Goal: Communication & Community: Ask a question

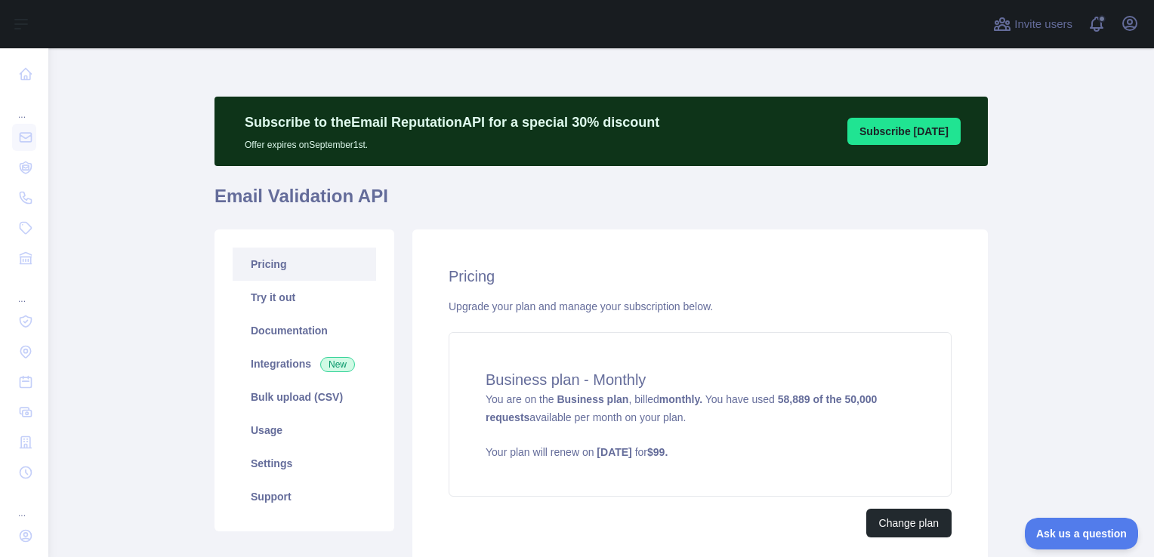
scroll to position [76, 0]
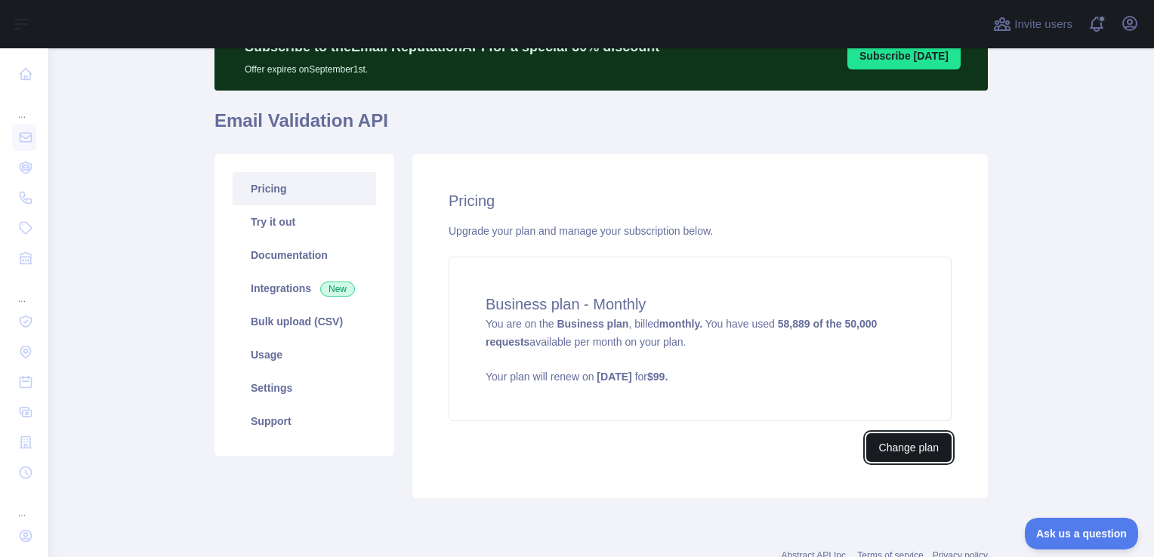
click at [889, 451] on button "Change plan" at bounding box center [908, 448] width 85 height 29
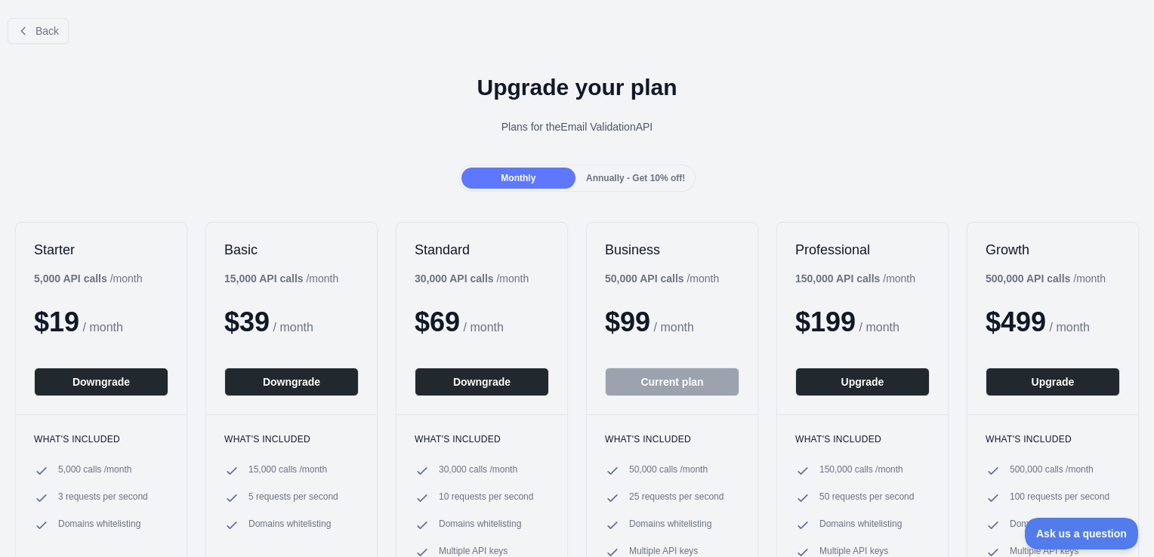
scroll to position [302, 0]
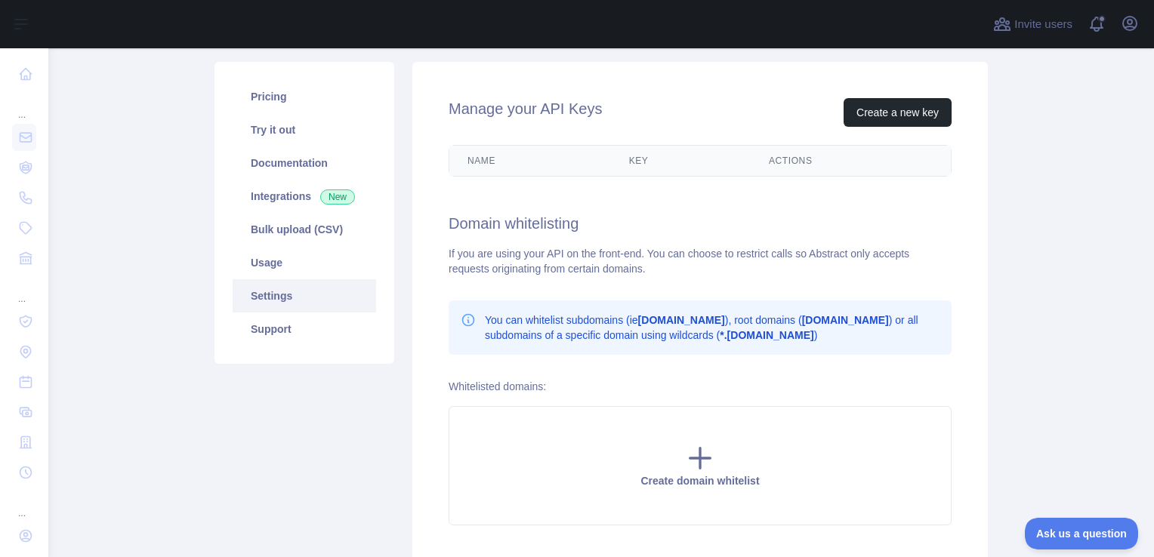
scroll to position [131, 0]
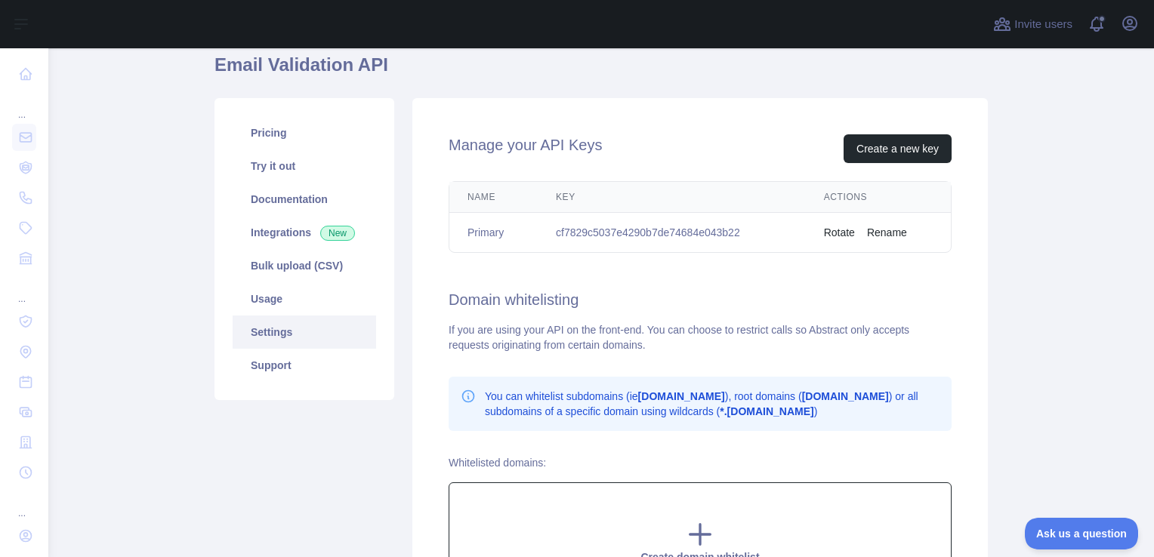
drag, startPoint x: 879, startPoint y: 464, endPoint x: 860, endPoint y: 557, distance: 94.8
click at [879, 464] on div "Whitelisted domains: Create domain whitelist" at bounding box center [700, 528] width 503 height 147
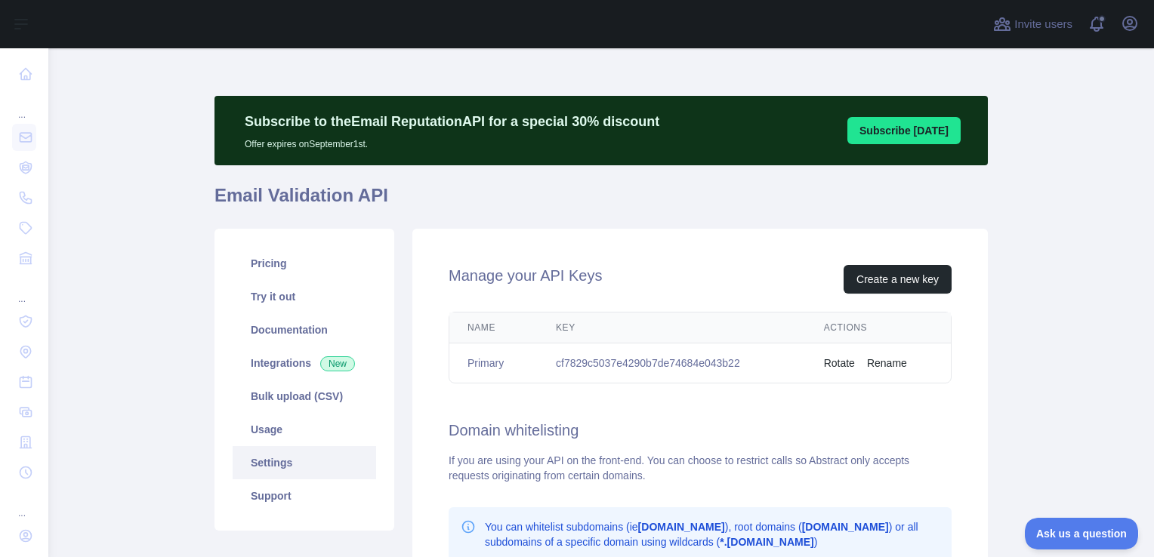
scroll to position [0, 0]
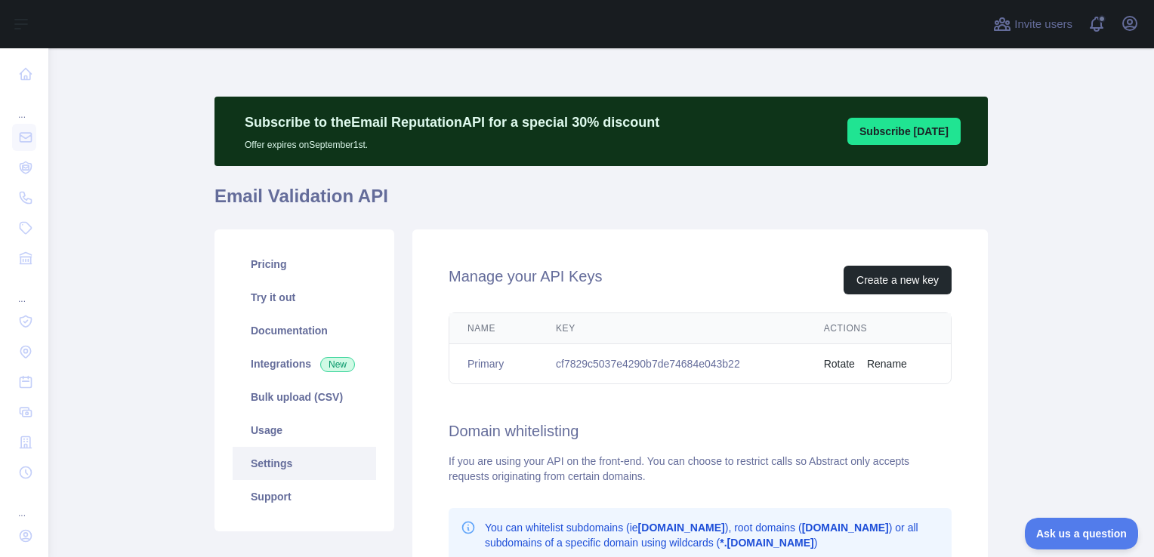
click at [298, 467] on link "Settings" at bounding box center [304, 463] width 143 height 33
click at [288, 461] on link "Settings" at bounding box center [304, 463] width 143 height 33
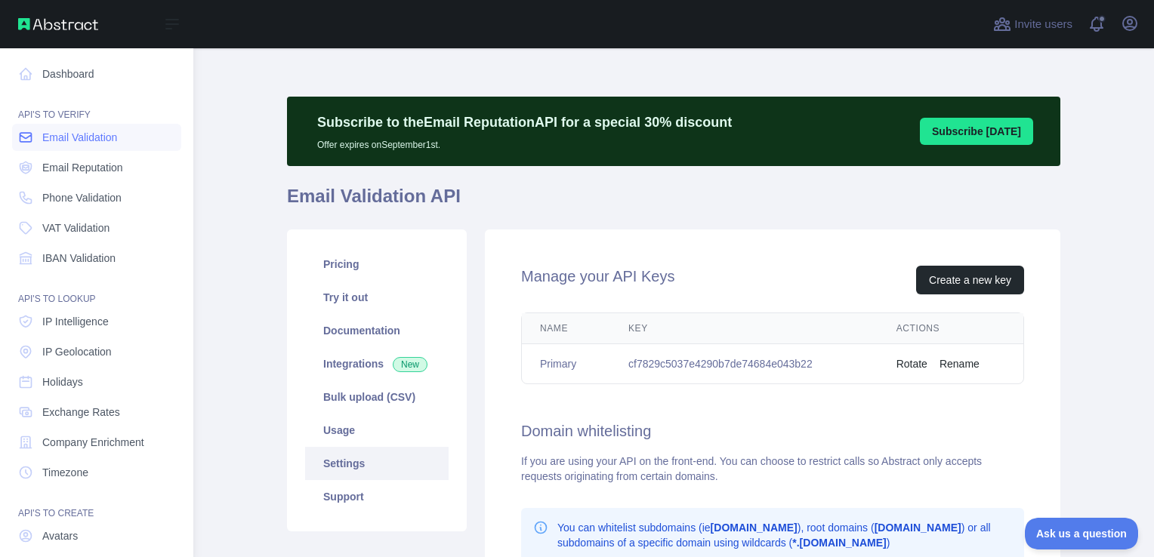
click at [91, 132] on span "Email Validation" at bounding box center [79, 137] width 75 height 15
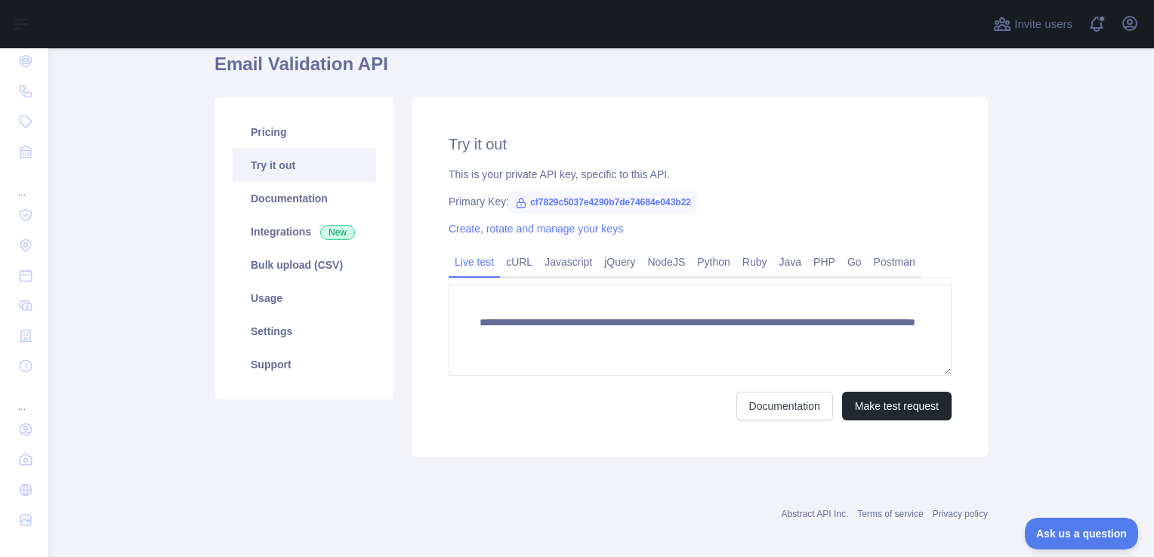
scroll to position [142, 0]
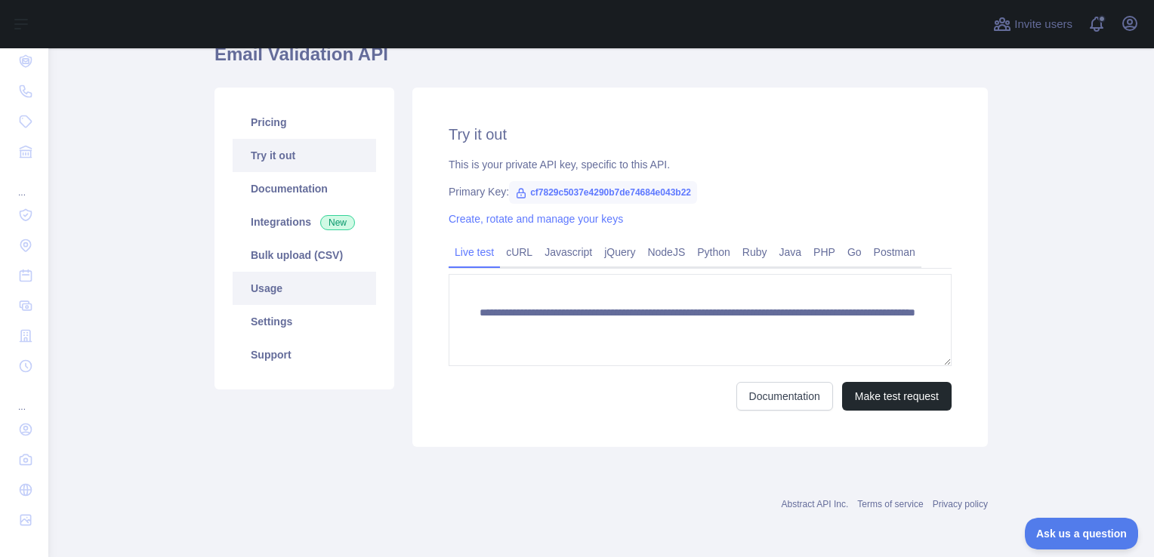
click at [292, 288] on link "Usage" at bounding box center [304, 288] width 143 height 33
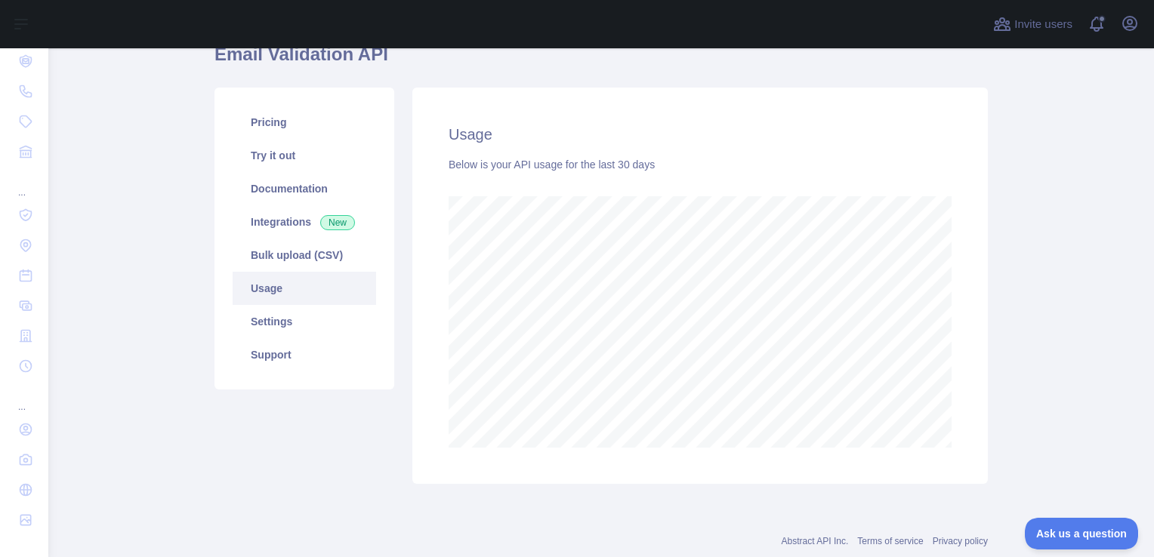
scroll to position [509, 1094]
drag, startPoint x: 908, startPoint y: 449, endPoint x: 723, endPoint y: 491, distance: 189.8
click at [723, 491] on div "Pricing Try it out Documentation Integrations New Bulk upload (CSV) Usage Setti…" at bounding box center [601, 286] width 792 height 415
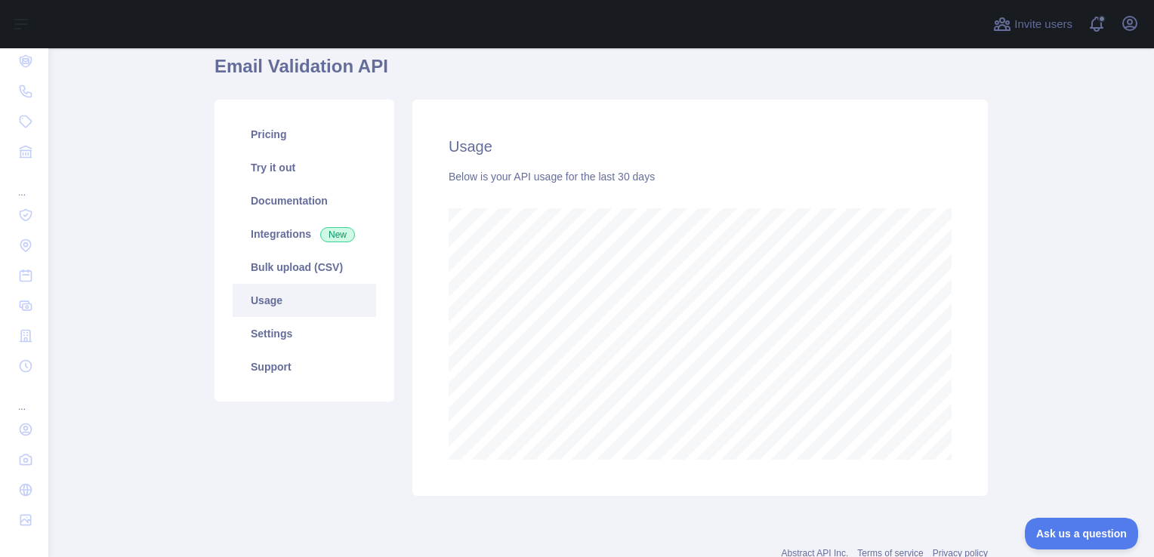
scroll to position [126, 0]
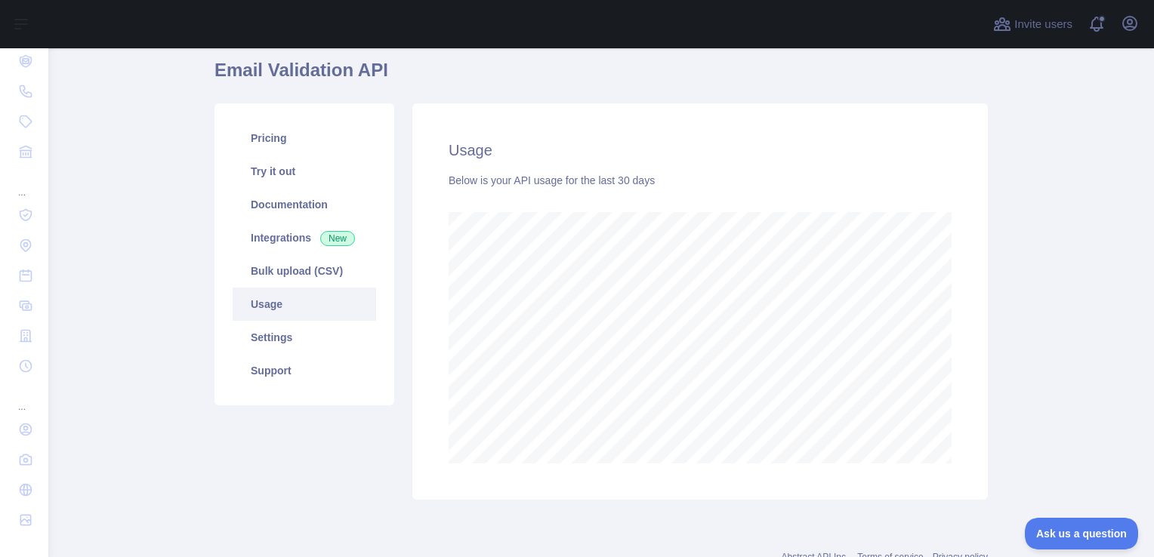
drag, startPoint x: 975, startPoint y: 282, endPoint x: 971, endPoint y: 275, distance: 8.4
click at [975, 282] on div "Usage Below is your API usage for the last 30 days" at bounding box center [700, 301] width 576 height 397
drag, startPoint x: 915, startPoint y: 206, endPoint x: 1073, endPoint y: 310, distance: 188.7
click at [1073, 310] on main "Subscribe to the Email Reputation API for a special 30 % discount Offer expires…" at bounding box center [601, 302] width 1106 height 509
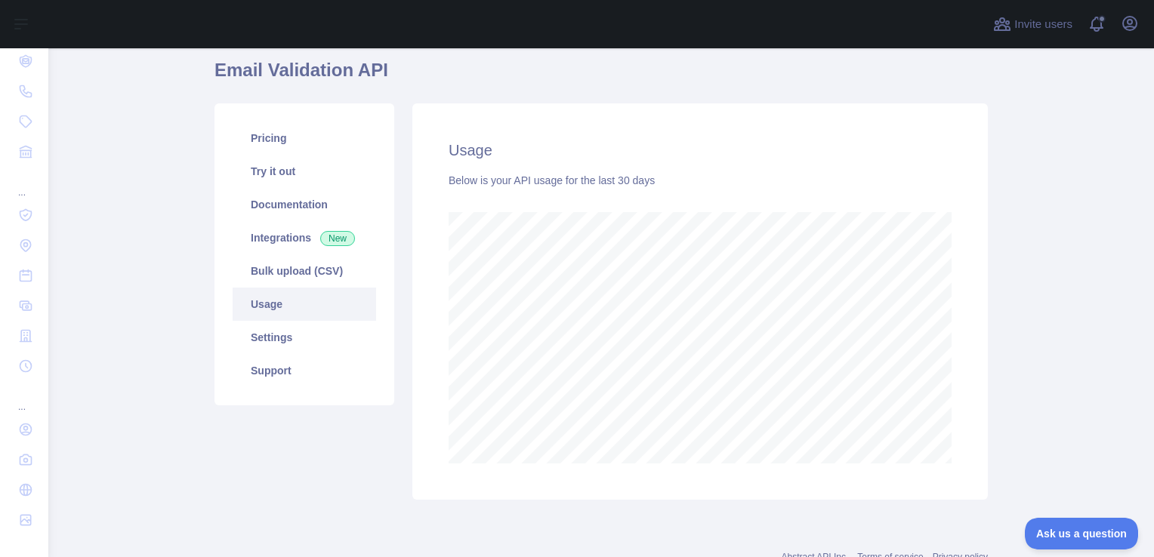
click at [1003, 156] on main "Subscribe to the Email Reputation API for a special 30 % discount Offer expires…" at bounding box center [601, 302] width 1106 height 509
click at [939, 128] on div "Usage Below is your API usage for the last 30 days" at bounding box center [700, 301] width 576 height 397
click at [998, 201] on main "Subscribe to the Email Reputation API for a special 30 % discount Offer expires…" at bounding box center [601, 302] width 1106 height 509
click at [1136, 177] on main "Subscribe to the Email Reputation API for a special 30 % discount Offer expires…" at bounding box center [601, 302] width 1106 height 509
click at [1072, 245] on main "Subscribe to the Email Reputation API for a special 30 % discount Offer expires…" at bounding box center [601, 302] width 1106 height 509
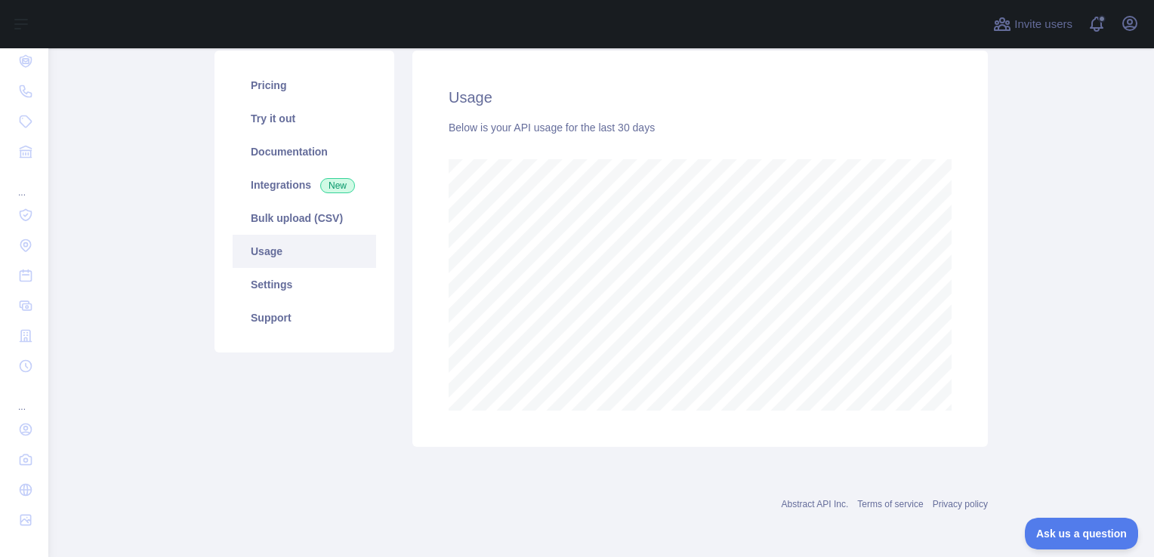
scroll to position [180, 0]
click at [1130, 32] on button "Open user menu" at bounding box center [1130, 23] width 24 height 24
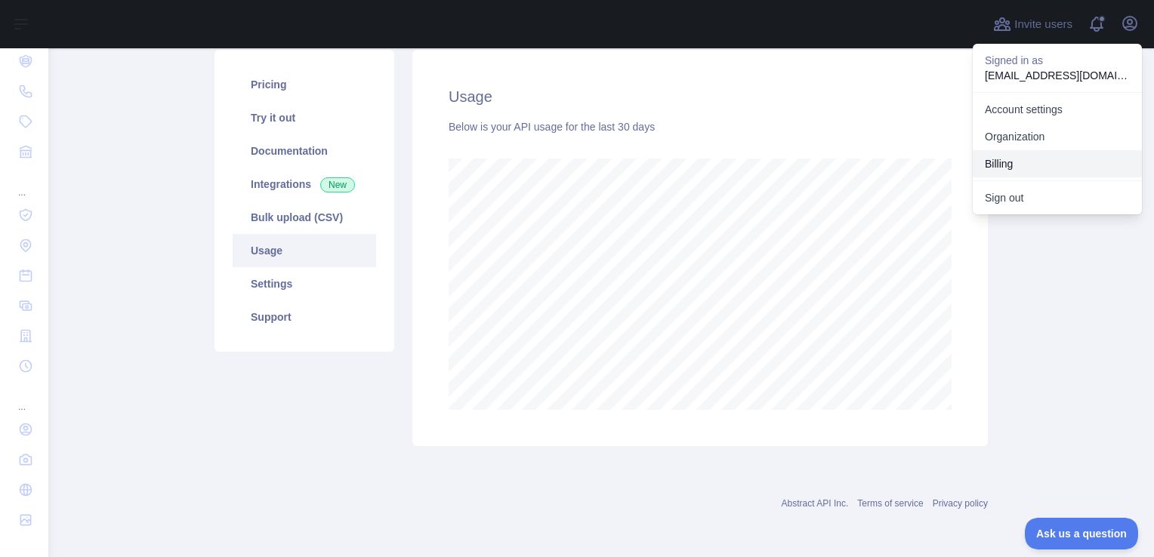
click at [1027, 159] on button "Billing" at bounding box center [1057, 163] width 169 height 27
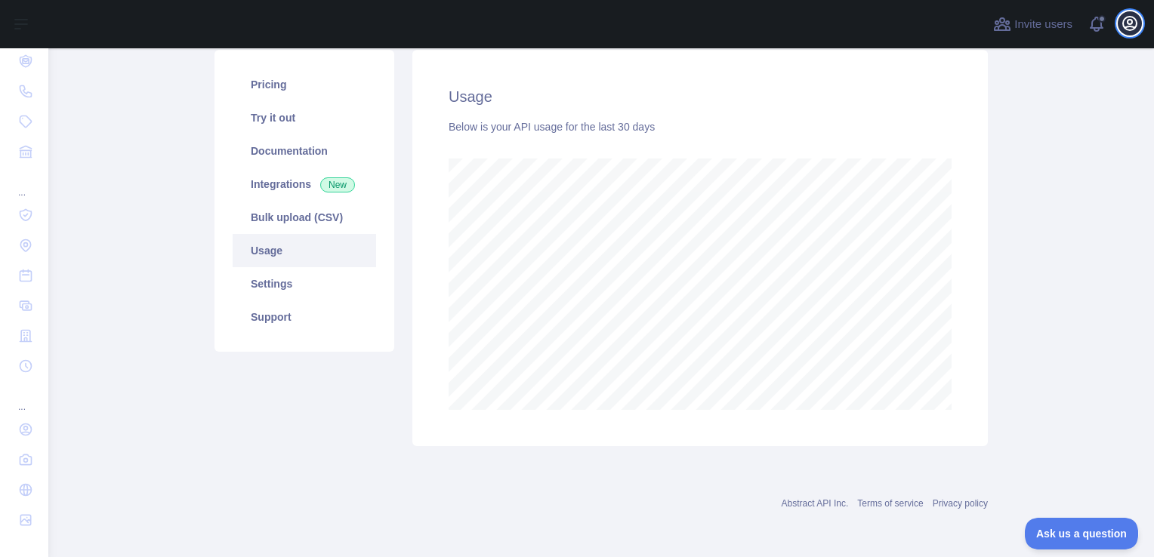
click at [1133, 21] on icon "button" at bounding box center [1130, 23] width 18 height 18
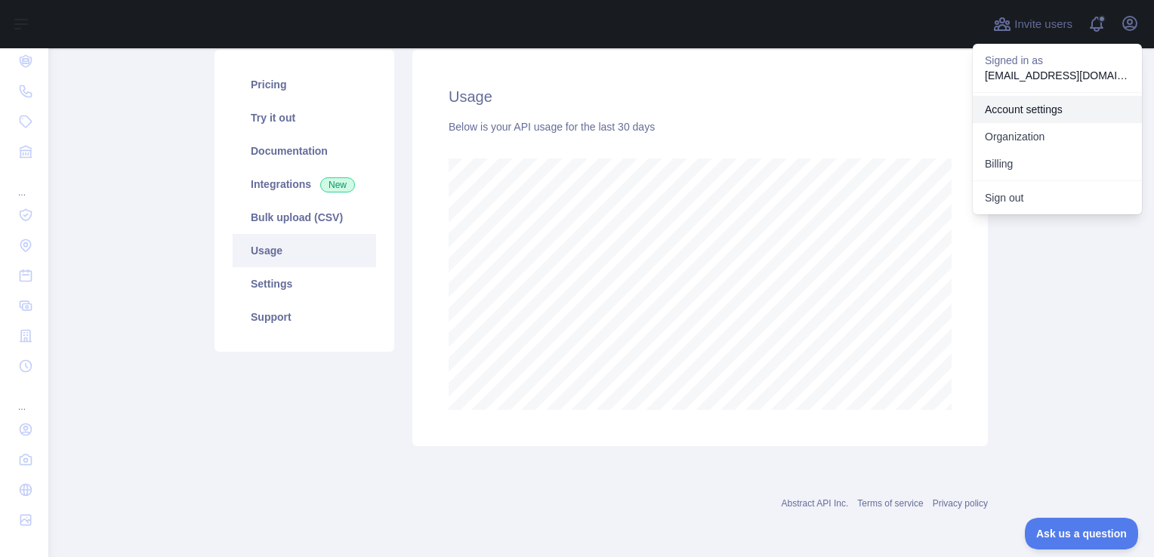
click at [1039, 112] on link "Account settings" at bounding box center [1057, 109] width 169 height 27
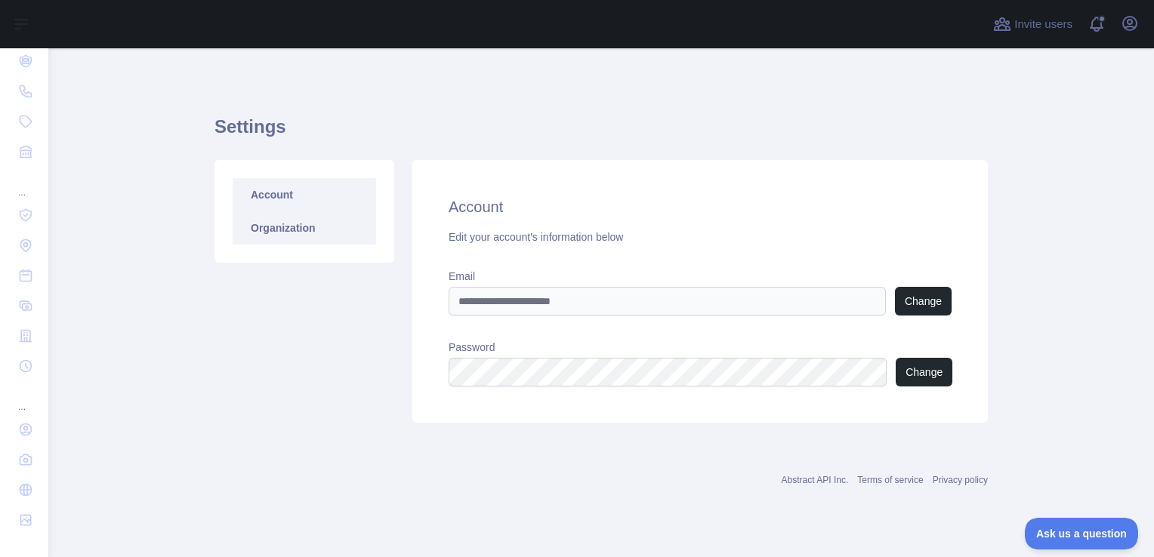
click at [269, 225] on link "Organization" at bounding box center [304, 227] width 143 height 33
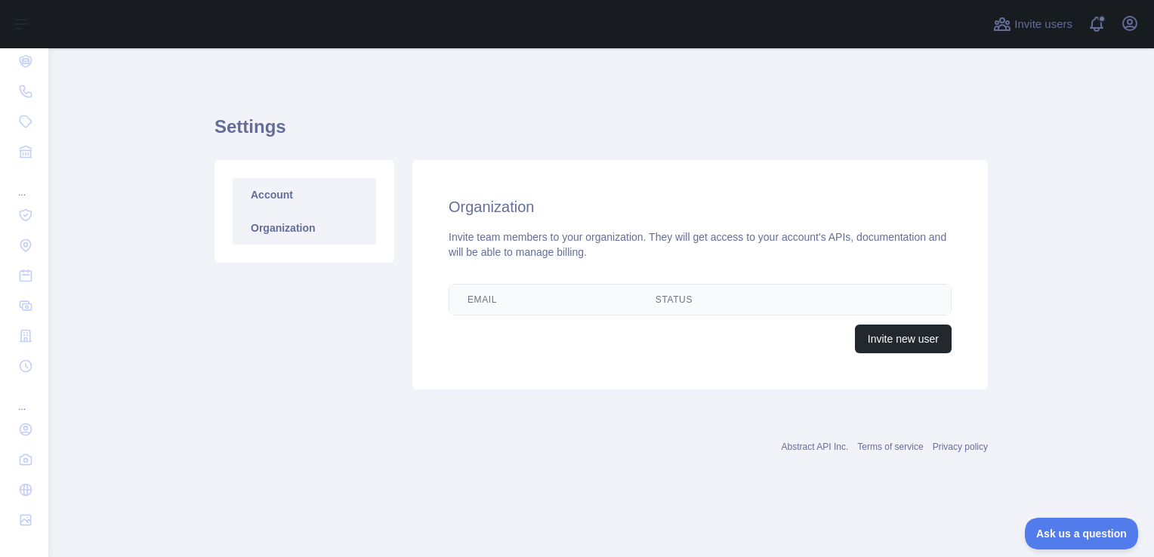
click at [275, 188] on link "Account" at bounding box center [304, 194] width 143 height 33
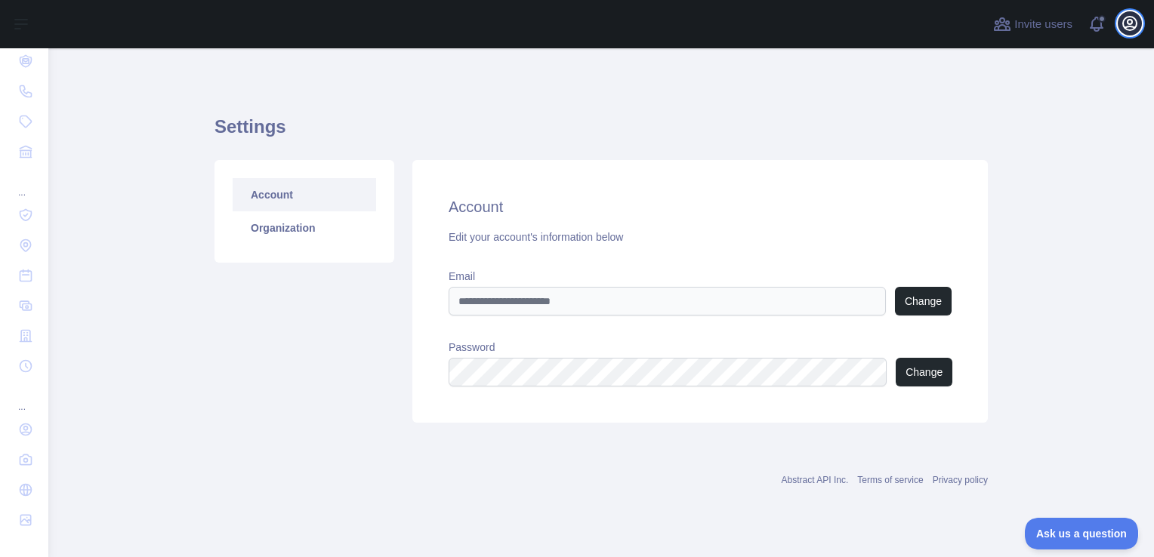
click at [1128, 27] on icon "button" at bounding box center [1130, 24] width 14 height 14
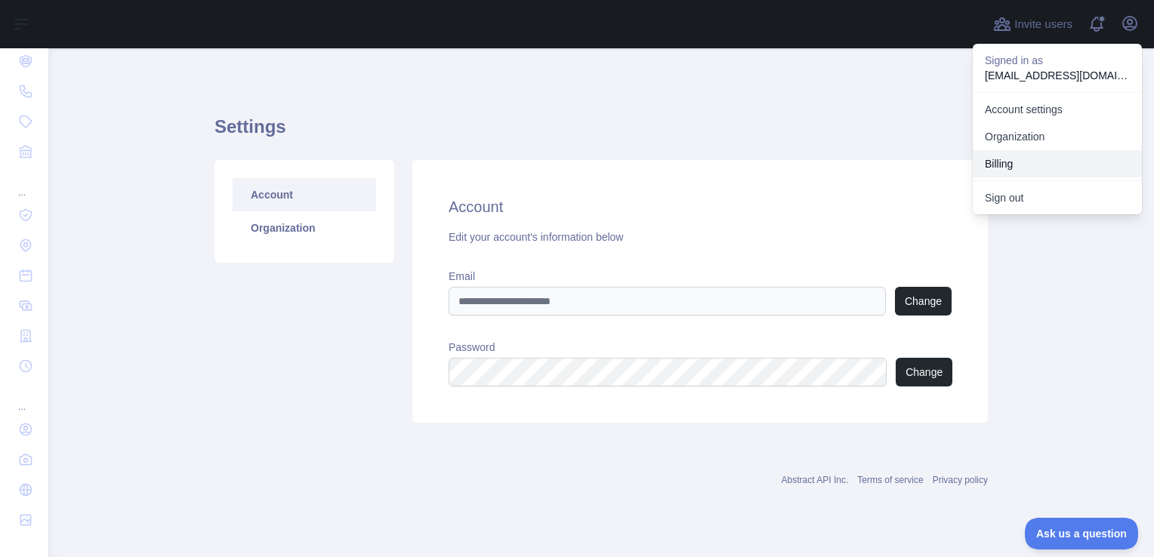
click at [1016, 165] on button "Billing" at bounding box center [1057, 163] width 169 height 27
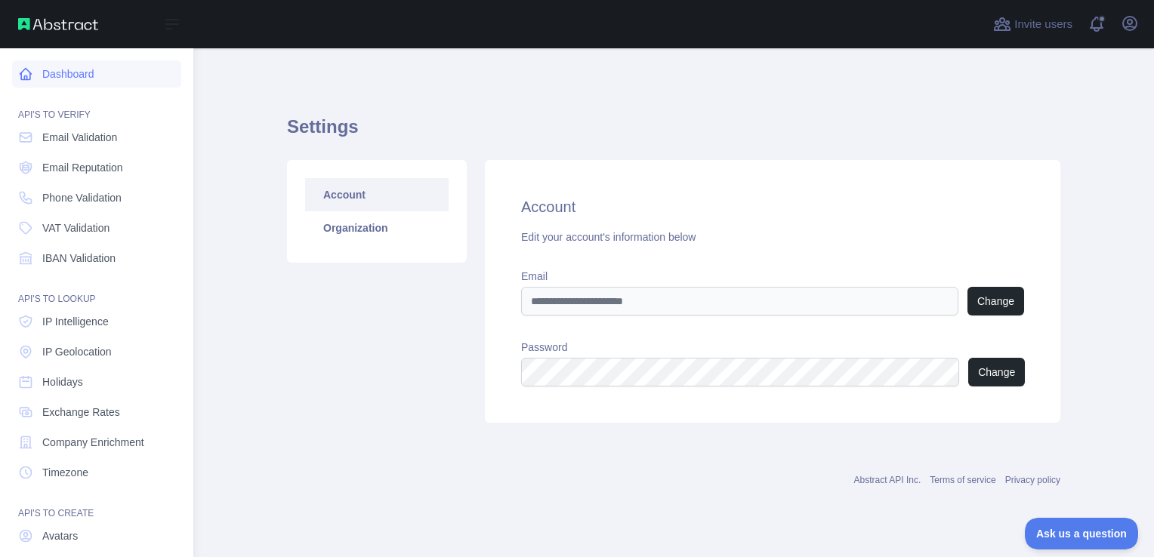
click at [34, 80] on link "Dashboard" at bounding box center [96, 73] width 169 height 27
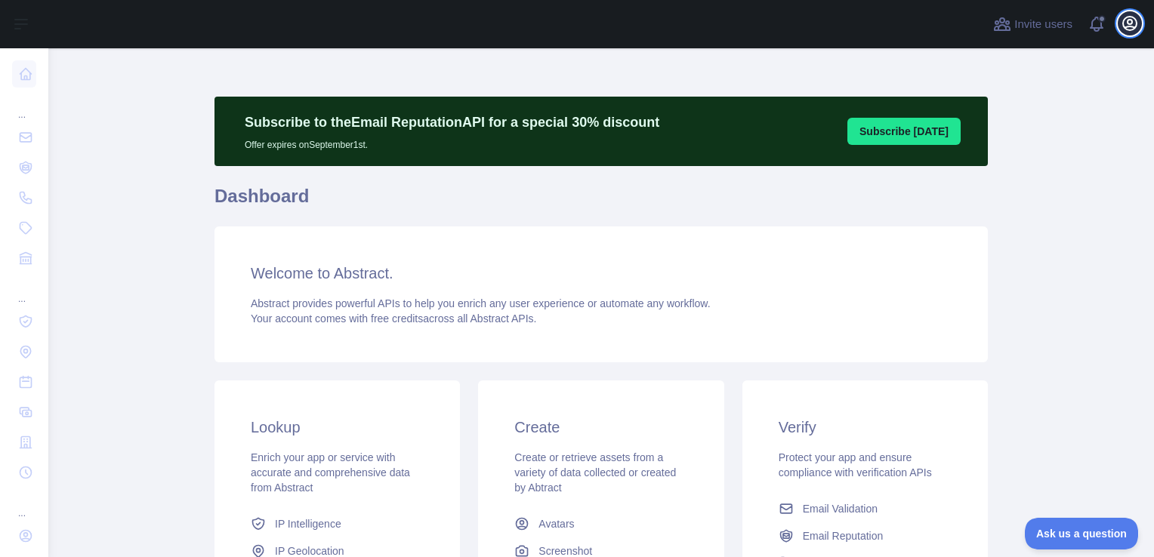
click at [1135, 26] on icon "button" at bounding box center [1130, 24] width 14 height 14
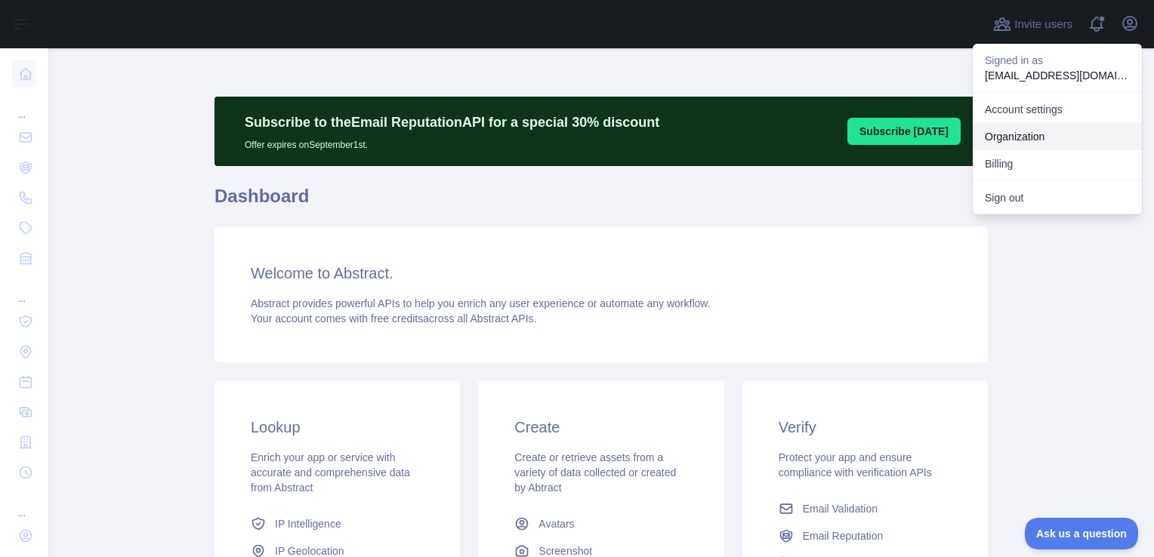
click at [1023, 134] on link "Organization" at bounding box center [1057, 136] width 169 height 27
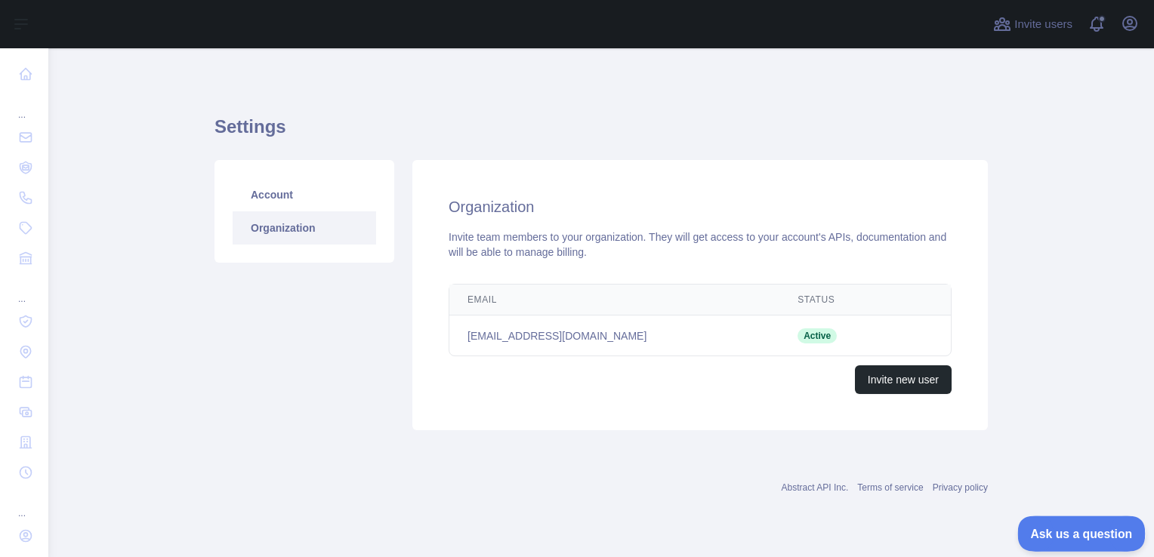
click at [1089, 530] on span "Ask us a question" at bounding box center [1073, 531] width 113 height 11
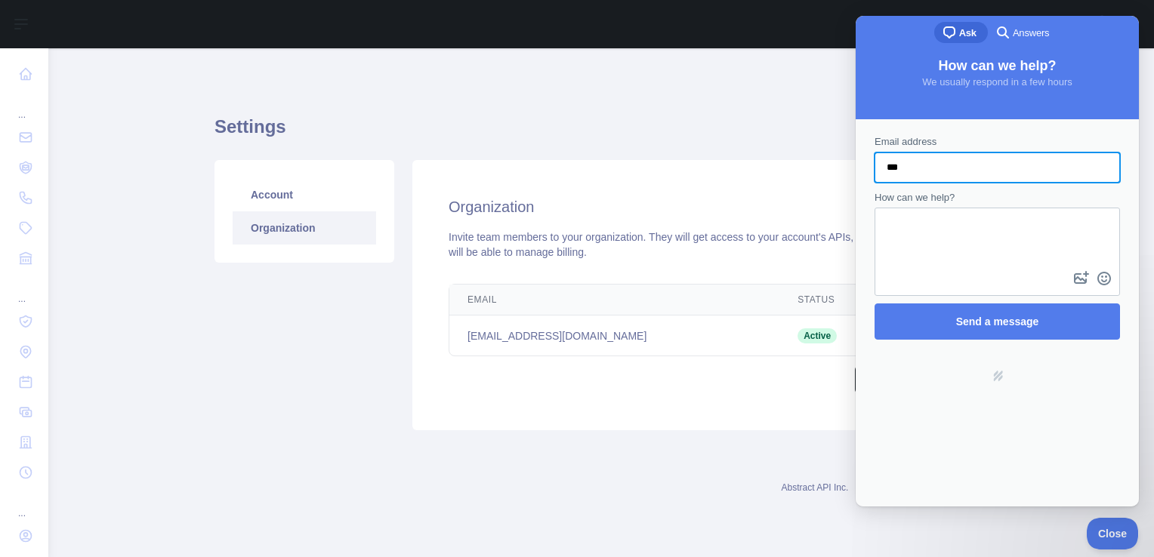
type input "**********"
click at [927, 251] on textarea "How can we help?" at bounding box center [997, 238] width 242 height 59
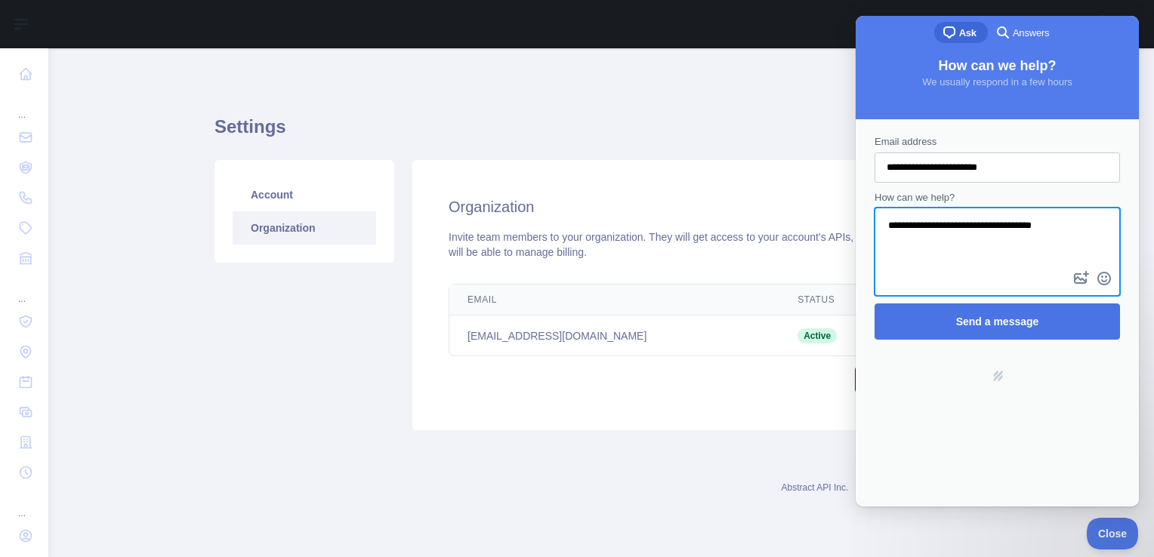
type textarea "**********"
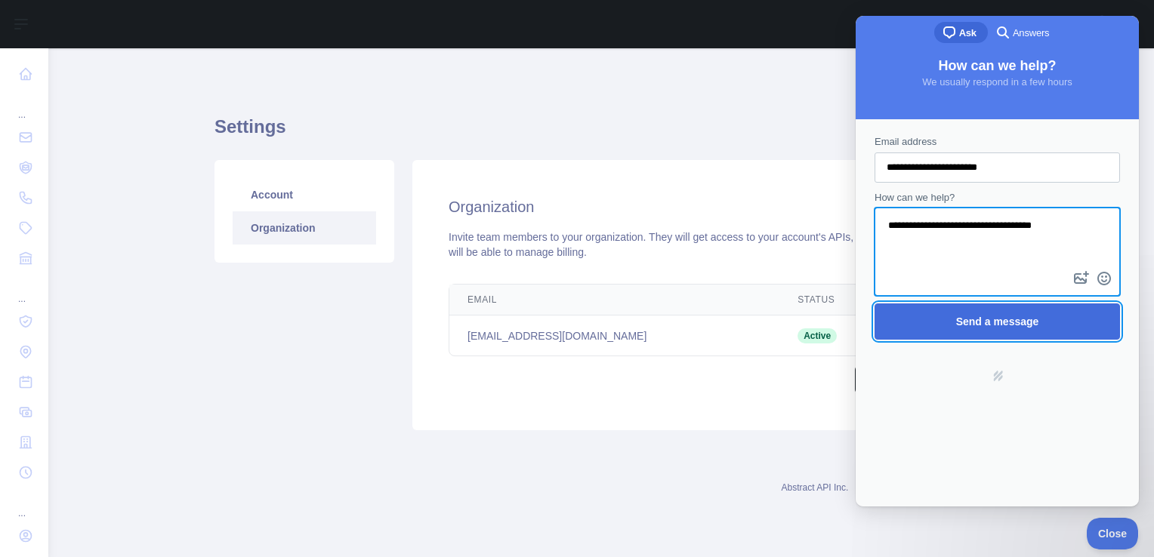
click at [955, 311] on span "Send a message" at bounding box center [997, 321] width 212 height 35
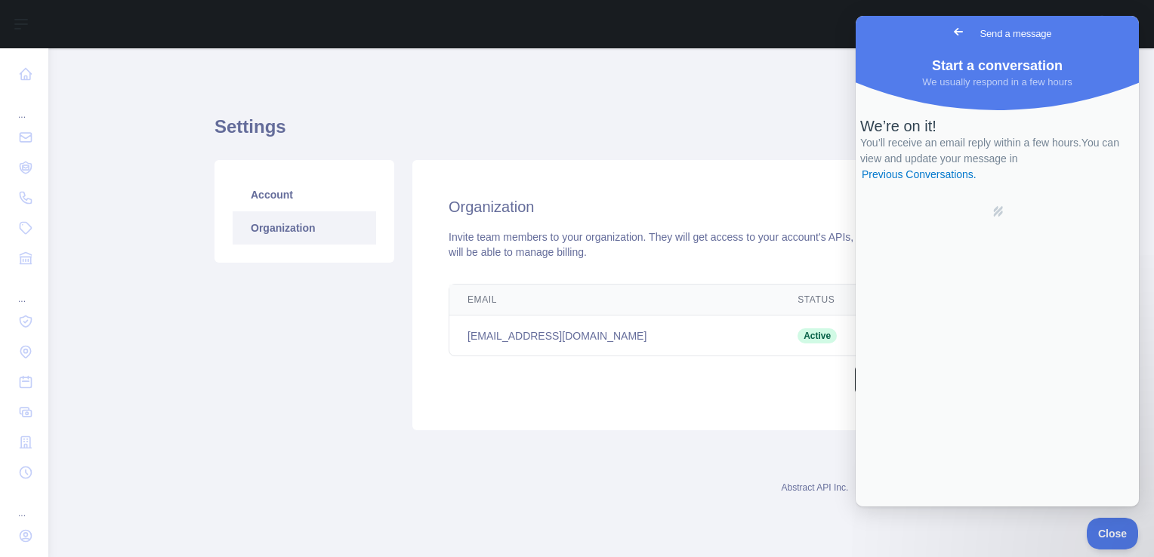
click at [719, 151] on div "Account Organization Organization Invite team members to your organization. The…" at bounding box center [601, 295] width 792 height 289
click at [949, 37] on span "Go back" at bounding box center [958, 32] width 18 height 18
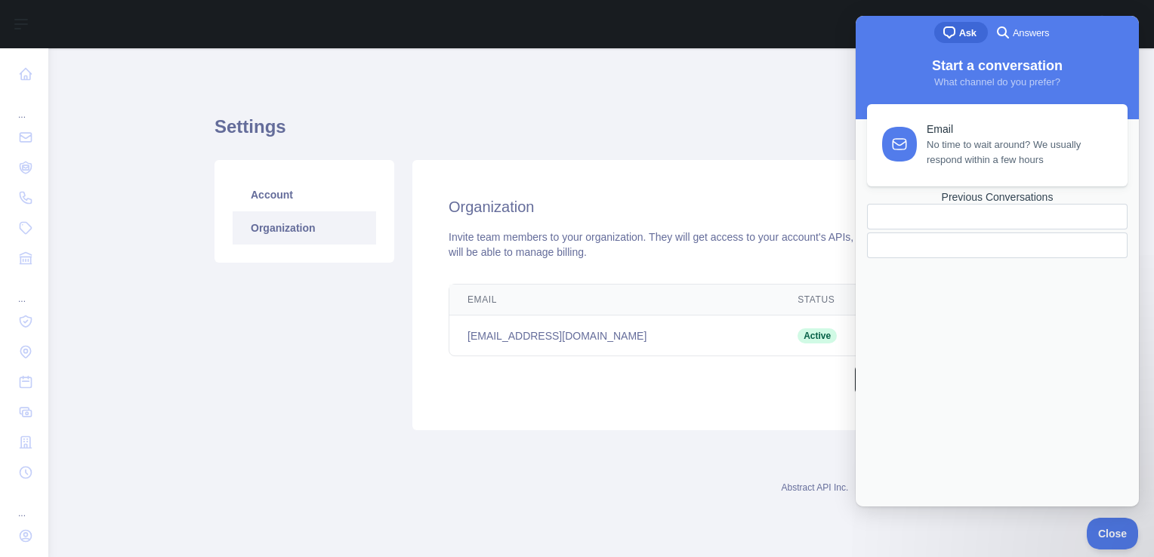
click at [1013, 39] on span "Answers" at bounding box center [1031, 33] width 36 height 15
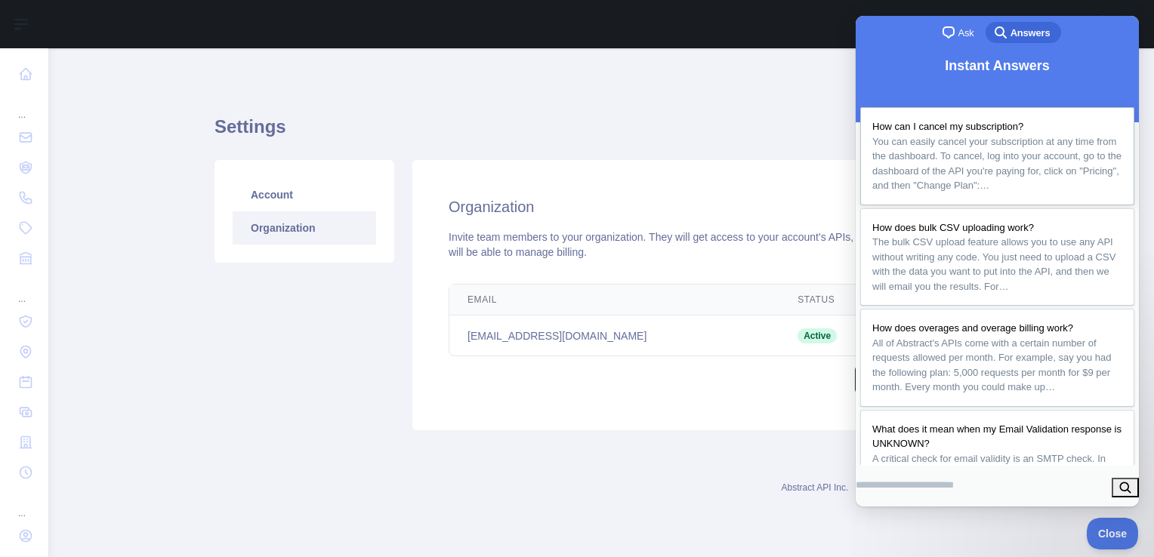
click at [992, 184] on span "You can easily cancel your subscription at any time from the dashboard. To canc…" at bounding box center [997, 163] width 250 height 59
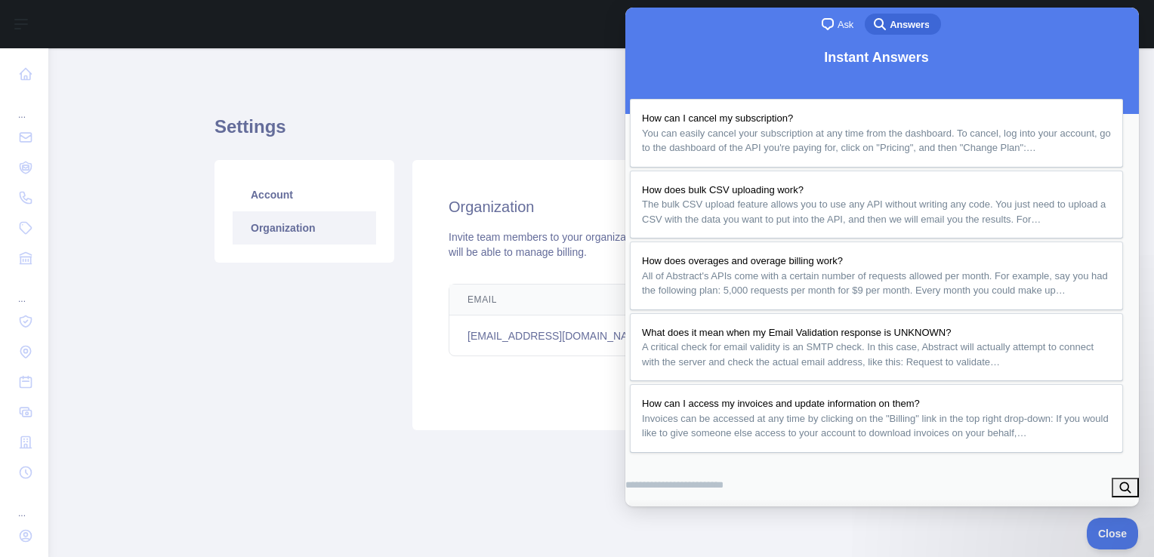
click at [452, 77] on div "Settings Account Organization Organization Invite team members to your organiza…" at bounding box center [600, 295] width 773 height 494
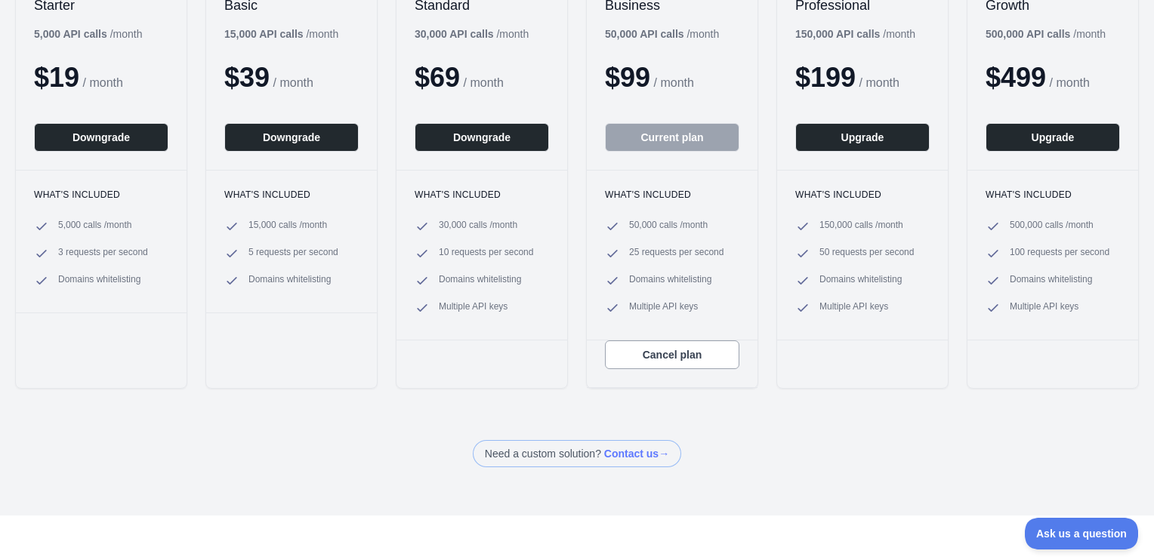
scroll to position [135, 0]
